Goal: Task Accomplishment & Management: Use online tool/utility

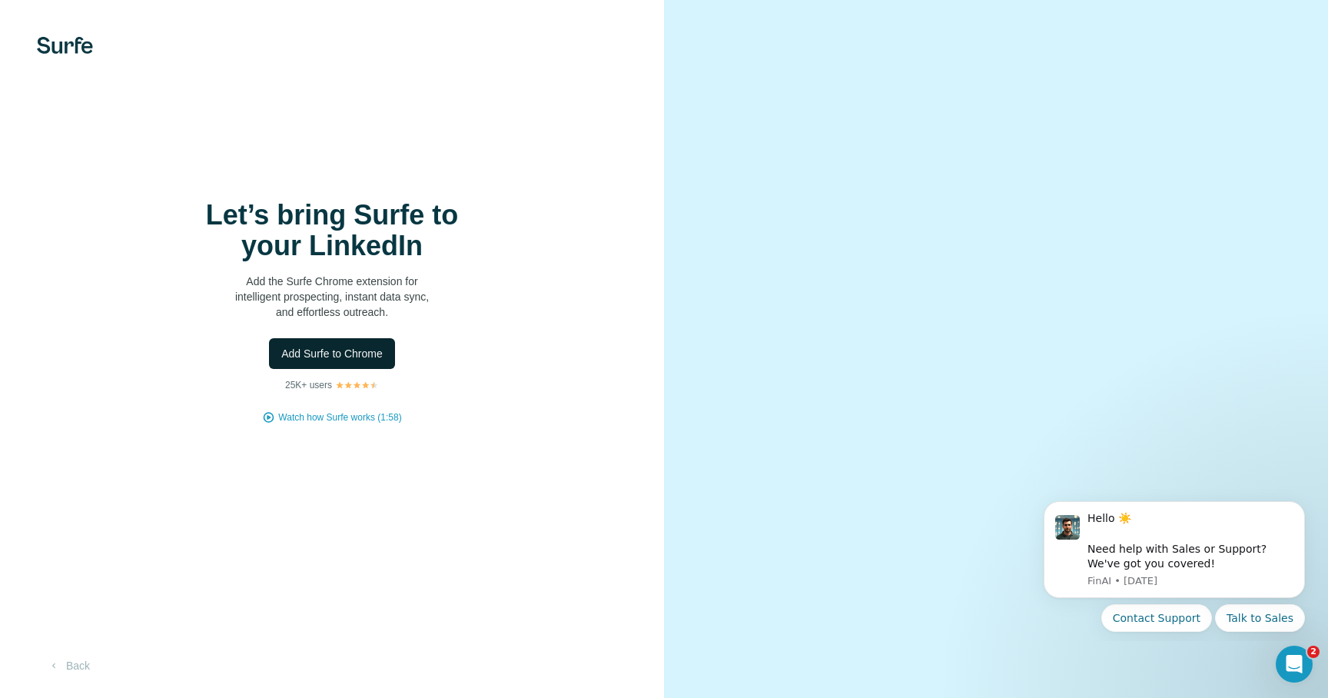
click at [333, 353] on span "Add Surfe to Chrome" at bounding box center [331, 353] width 101 height 15
click at [618, 191] on div "Let’s bring Surfe to your LinkedIn Add the Surfe Chrome extension for intellige…" at bounding box center [332, 349] width 664 height 698
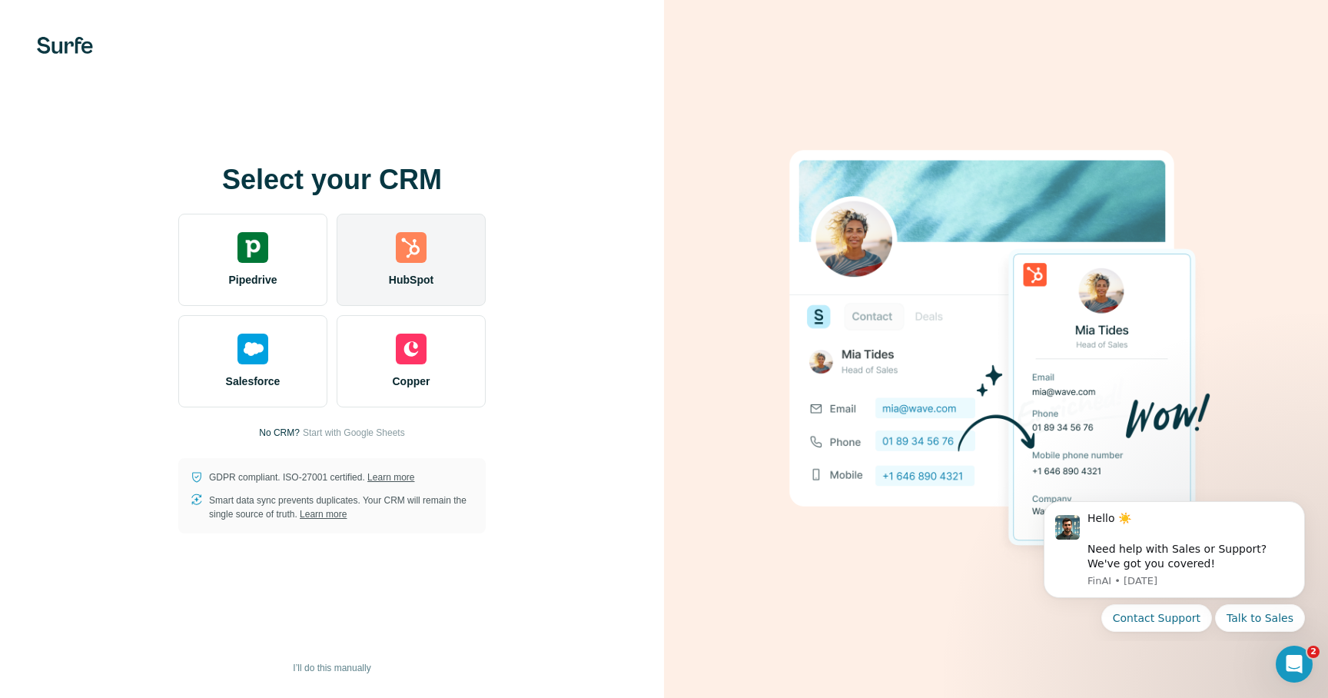
click at [394, 265] on div "HubSpot" at bounding box center [411, 260] width 149 height 92
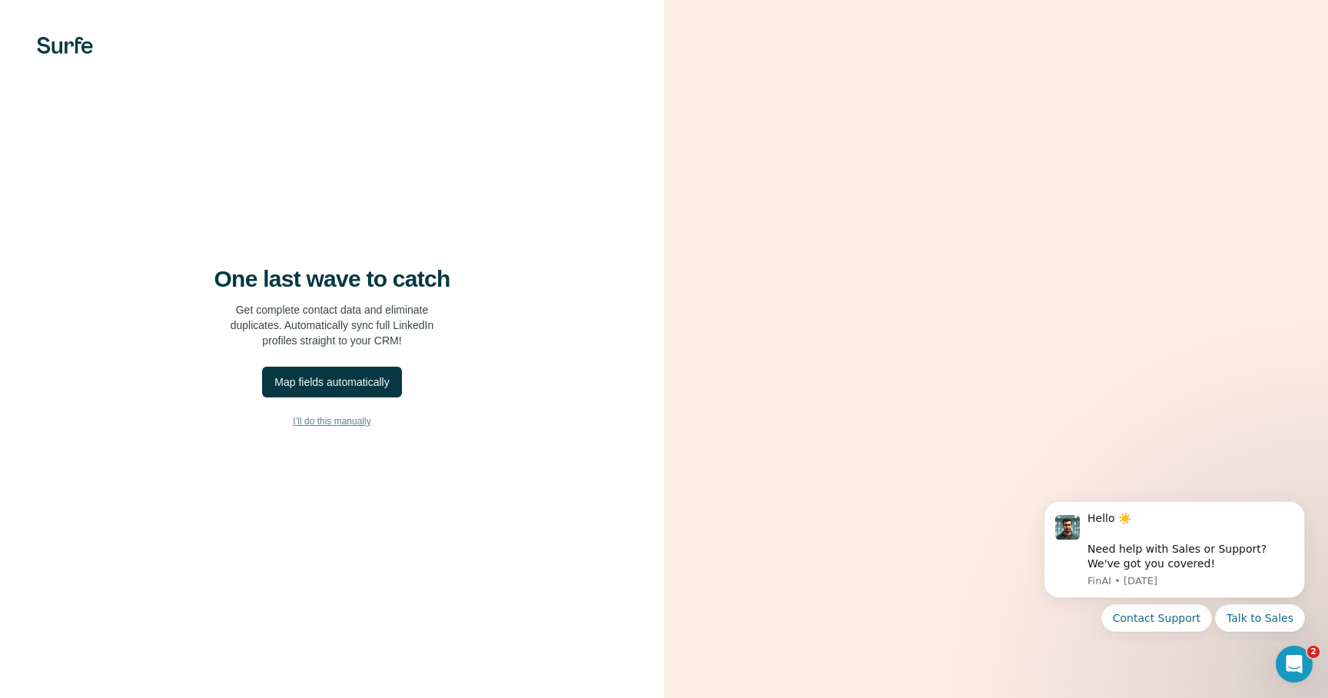
click at [328, 421] on span "I’ll do this manually" at bounding box center [332, 421] width 78 height 14
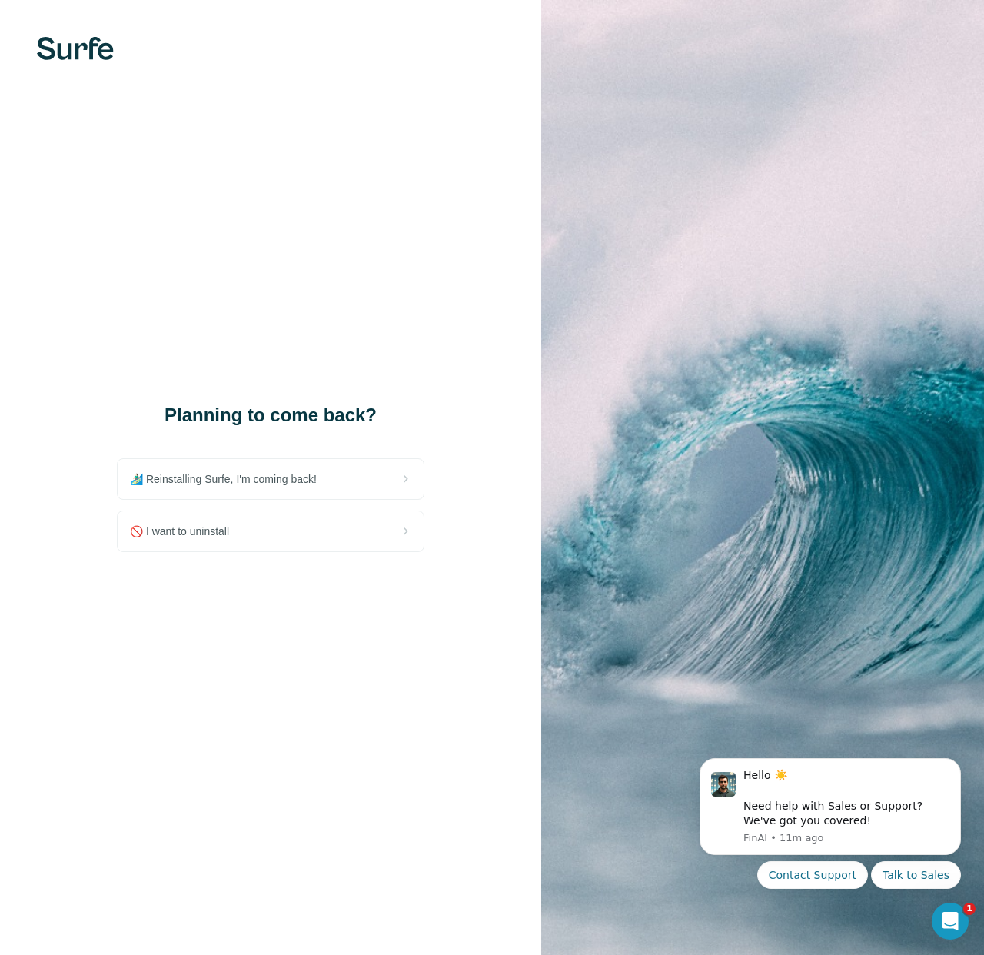
click at [480, 273] on div "Planning to come back? 🏄🏻‍♂️ Reinstalling Surfe, I'm coming back! 🚫 I want to u…" at bounding box center [270, 477] width 541 height 955
